Goal: Task Accomplishment & Management: Complete application form

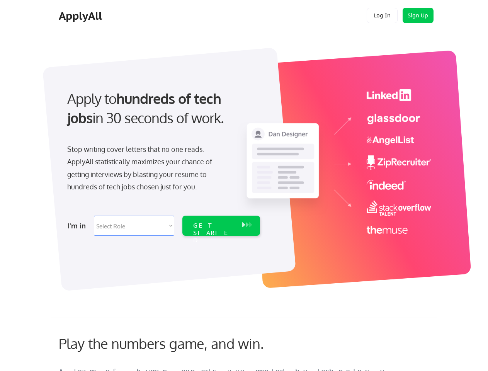
click at [244, 185] on div "Apply to hundreds of tech jobs in 30 seconds of work. Stop writing cover letter…" at bounding box center [163, 160] width 216 height 158
click at [245, 165] on div "Apply to hundreds of tech jobs in 30 seconds of work. Stop writing cover letter…" at bounding box center [163, 160] width 216 height 158
click at [163, 160] on div "Stop writing cover letters that no one reads. ApplyAll statistically maximizes …" at bounding box center [146, 168] width 159 height 50
click at [162, 115] on div "Apply to hundreds of tech jobs in 30 seconds of work." at bounding box center [162, 108] width 190 height 39
click at [146, 170] on div "Stop writing cover letters that no one reads. ApplyAll statistically maximizes …" at bounding box center [146, 168] width 159 height 50
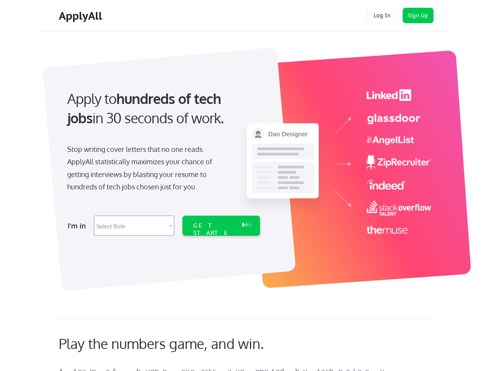
click at [163, 226] on select "Select Role Software Engineering Product Management Customer Success Sales UI/U…" at bounding box center [134, 226] width 80 height 20
click at [78, 226] on div "I'm in" at bounding box center [79, 225] width 22 height 12
click at [134, 226] on select "Select Role Software Engineering Product Management Customer Success Sales UI/U…" at bounding box center [134, 226] width 80 height 20
click at [221, 226] on div "GET STARTED" at bounding box center [213, 233] width 41 height 22
click at [214, 226] on div "GET STARTED" at bounding box center [213, 233] width 41 height 22
